Goal: Information Seeking & Learning: Learn about a topic

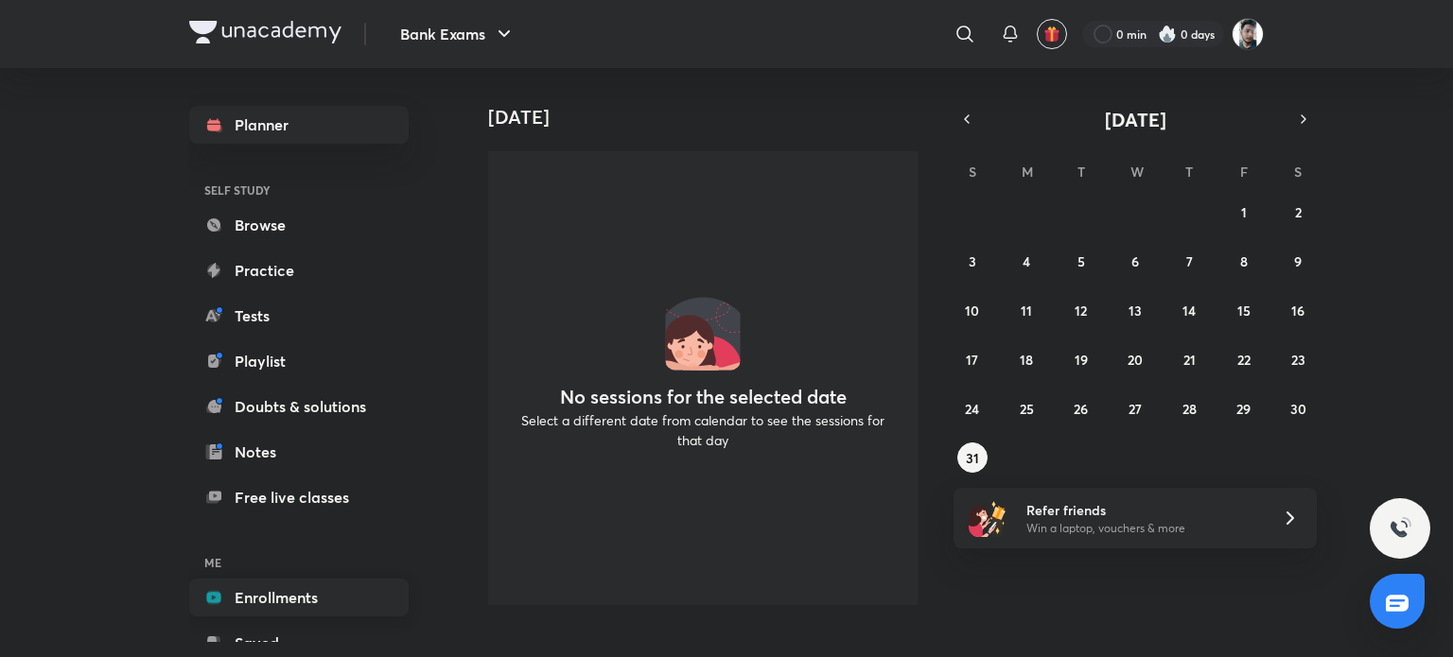
click at [354, 595] on link "Enrollments" at bounding box center [298, 598] width 219 height 38
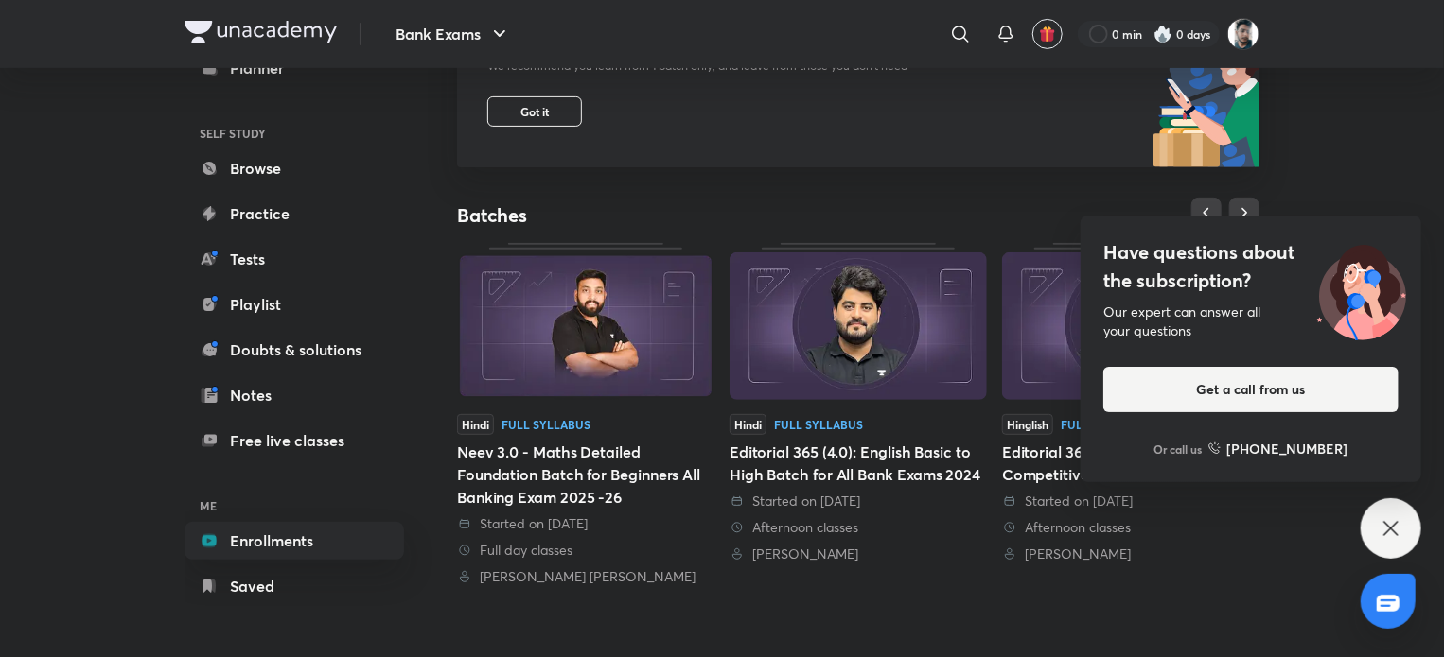
scroll to position [284, 0]
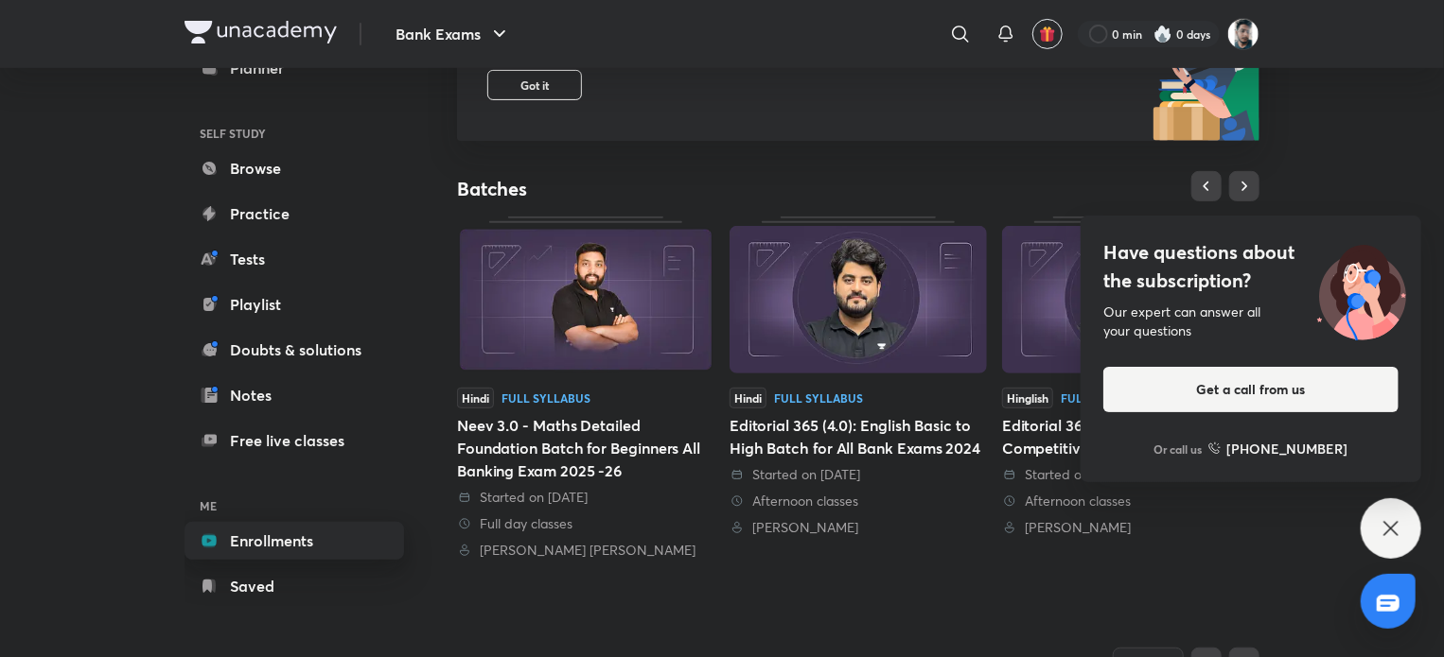
click at [246, 542] on link "Enrollments" at bounding box center [293, 541] width 219 height 38
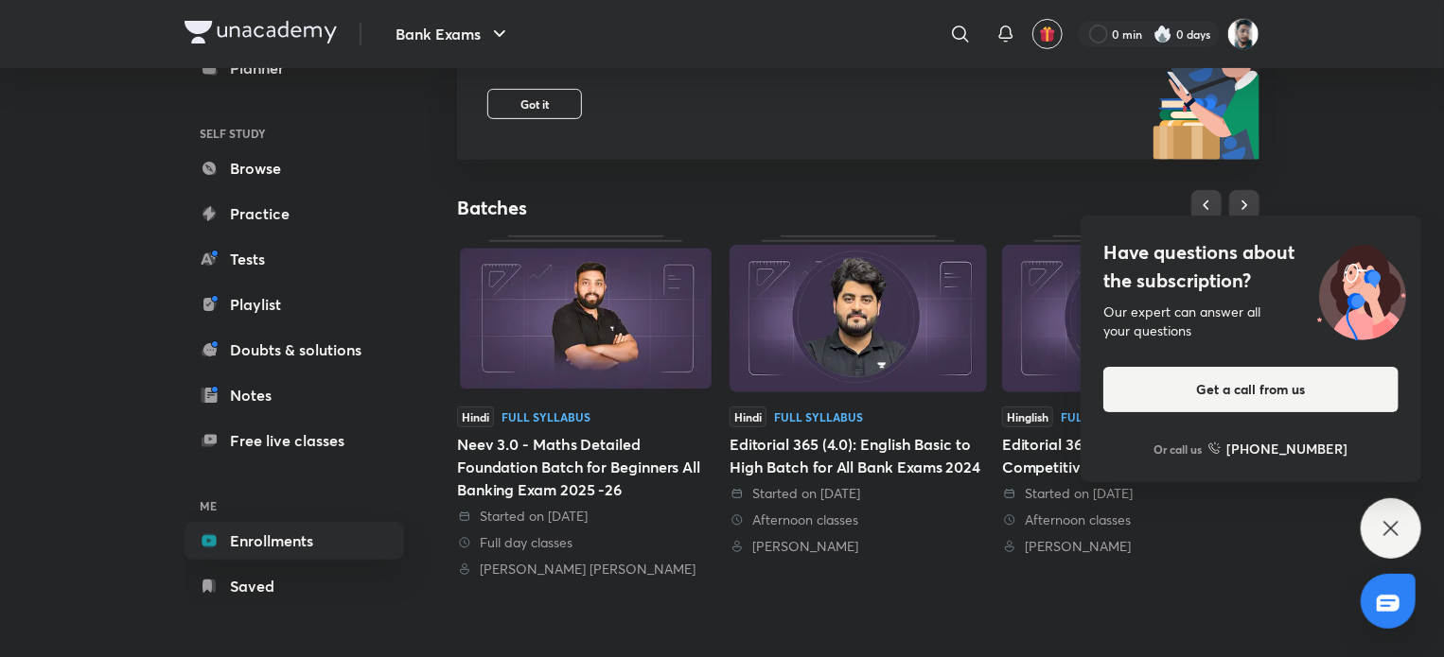
scroll to position [378, 0]
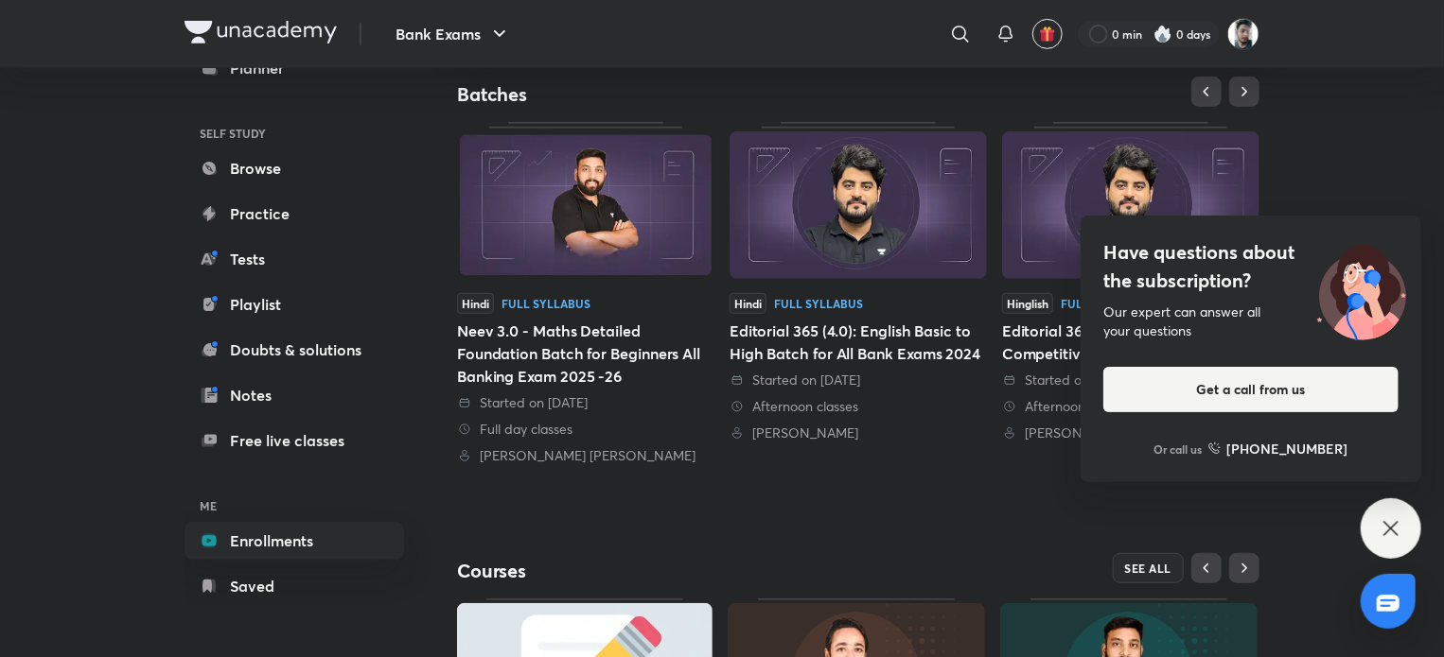
click at [1390, 541] on div "Have questions about the subscription? Our expert can answer all your questions…" at bounding box center [1390, 529] width 61 height 61
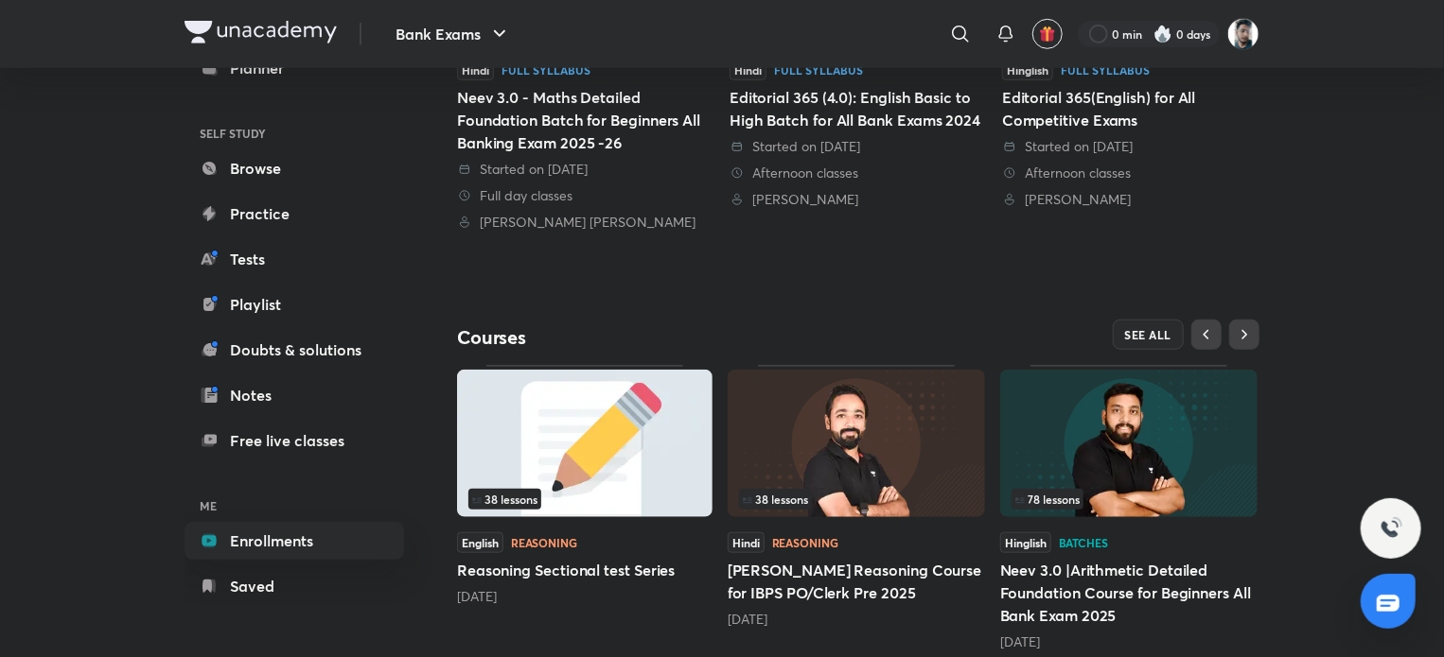
scroll to position [669, 0]
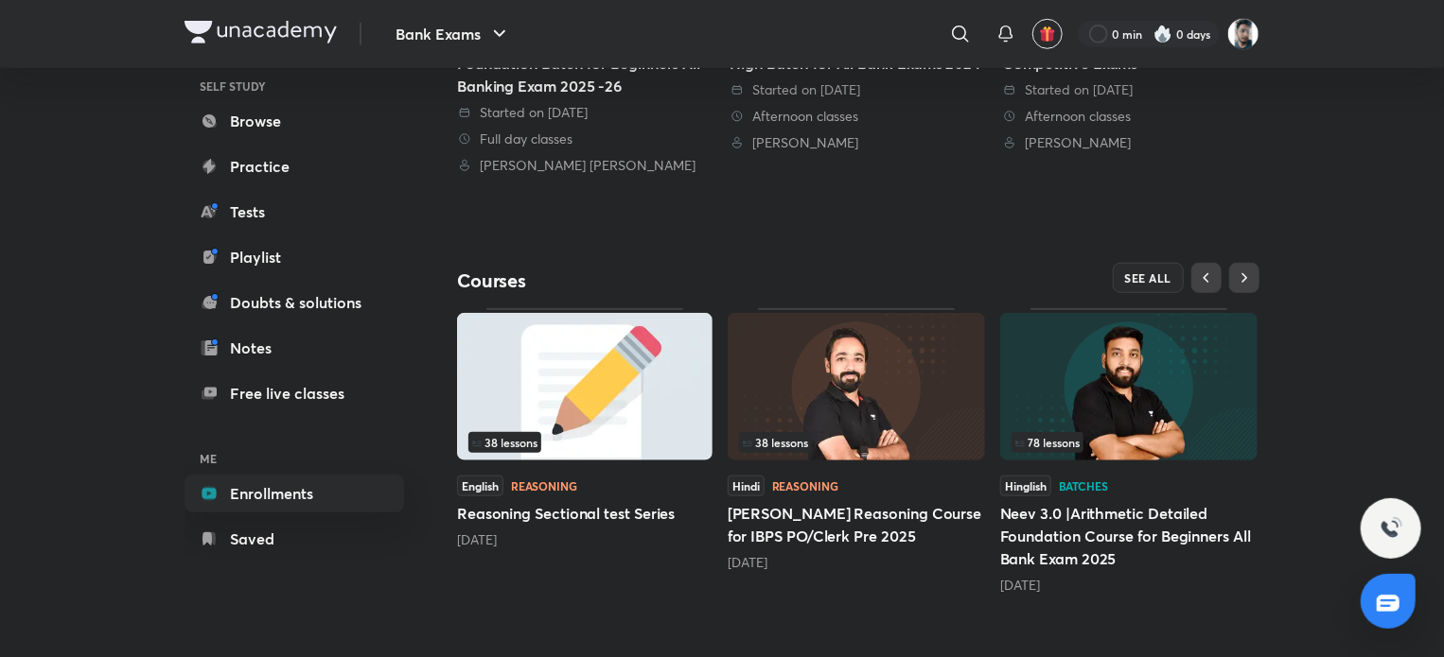
click at [912, 432] on div "38 lessons" at bounding box center [856, 442] width 235 height 21
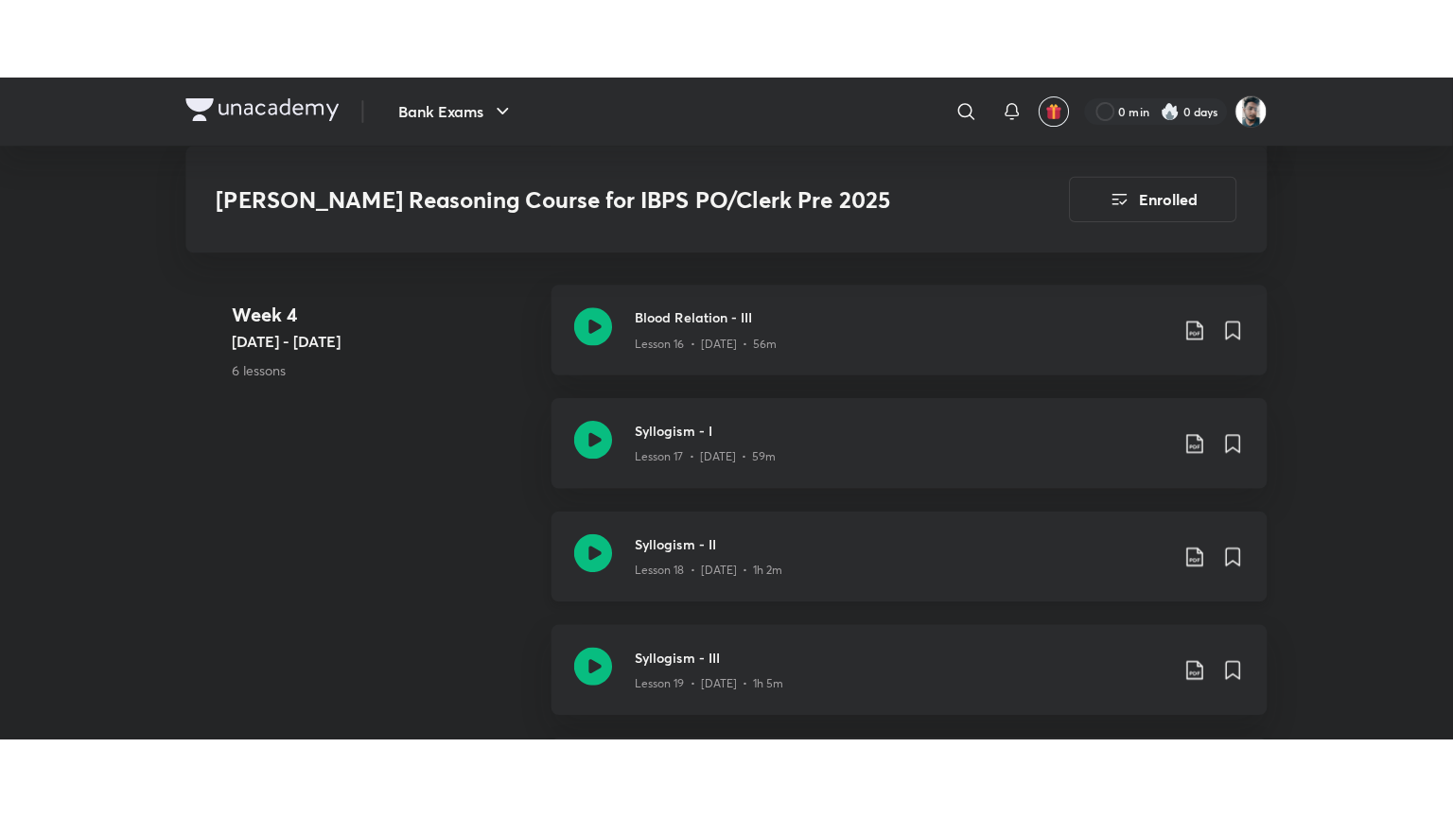
scroll to position [3122, 0]
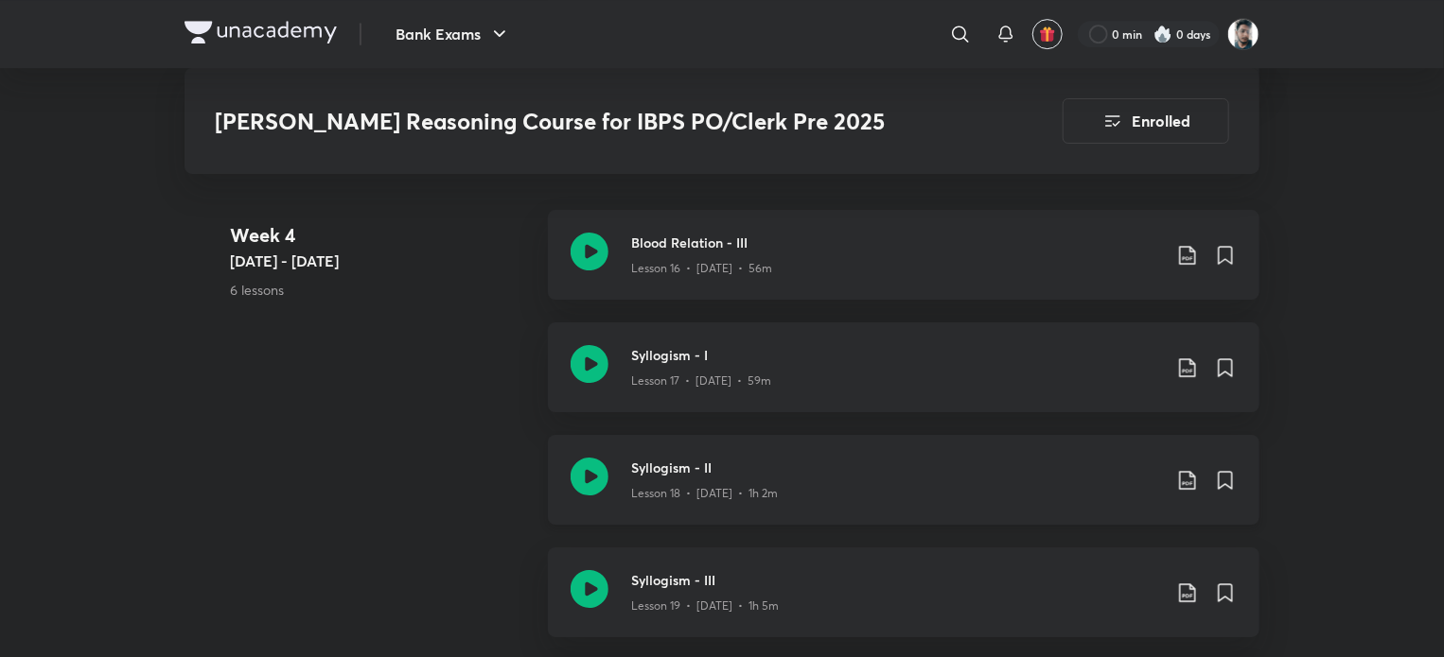
click at [579, 458] on icon at bounding box center [589, 477] width 38 height 38
